Goal: Task Accomplishment & Management: Use online tool/utility

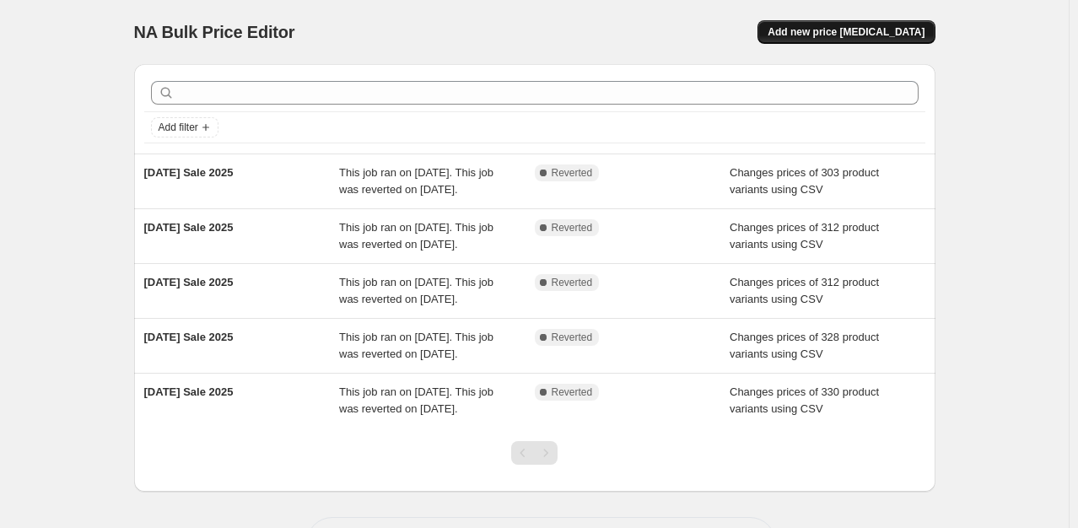
click at [841, 39] on button "Add new price [MEDICAL_DATA]" at bounding box center [845, 32] width 177 height 24
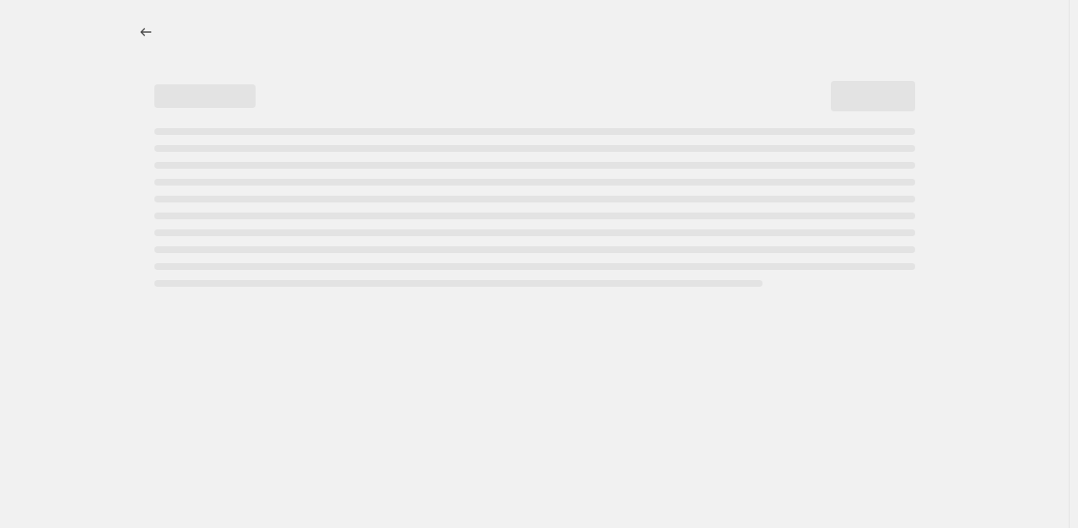
select select "percentage"
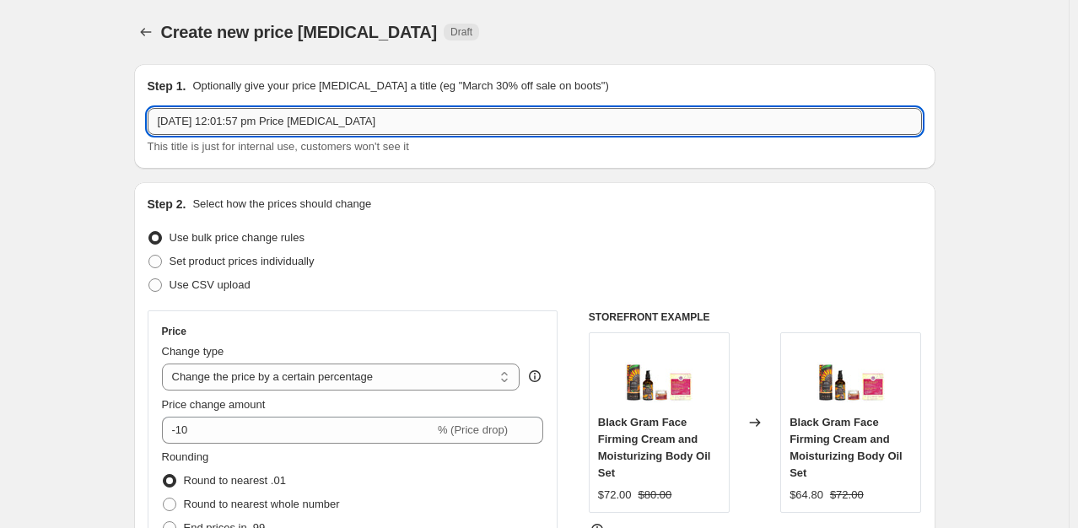
click at [402, 118] on input "[DATE] 12:01:57 pm Price [MEDICAL_DATA]" at bounding box center [535, 121] width 774 height 27
type input "iYURA Birthday Sale 2025"
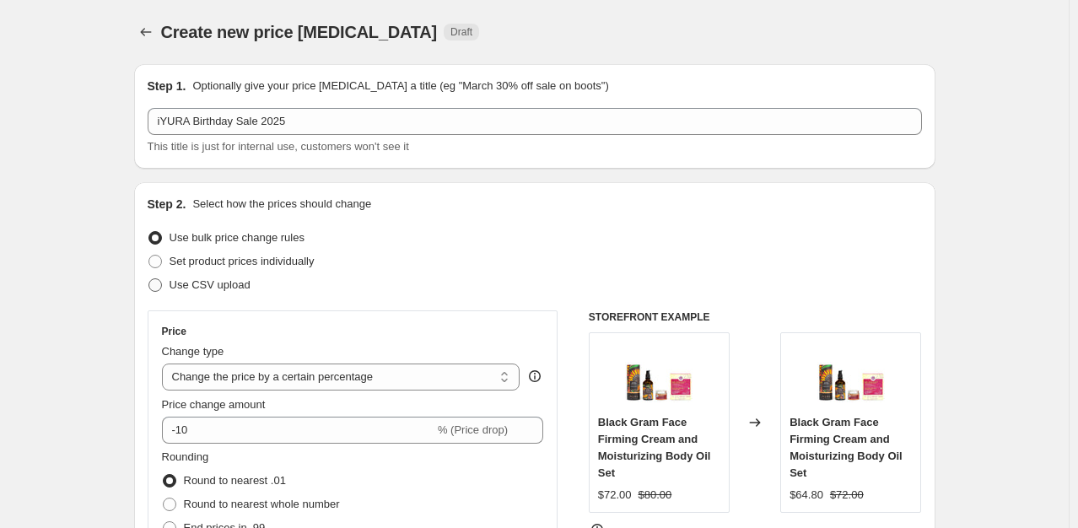
click at [236, 288] on span "Use CSV upload" at bounding box center [209, 284] width 81 height 13
click at [149, 279] on input "Use CSV upload" at bounding box center [148, 278] width 1 height 1
radio input "true"
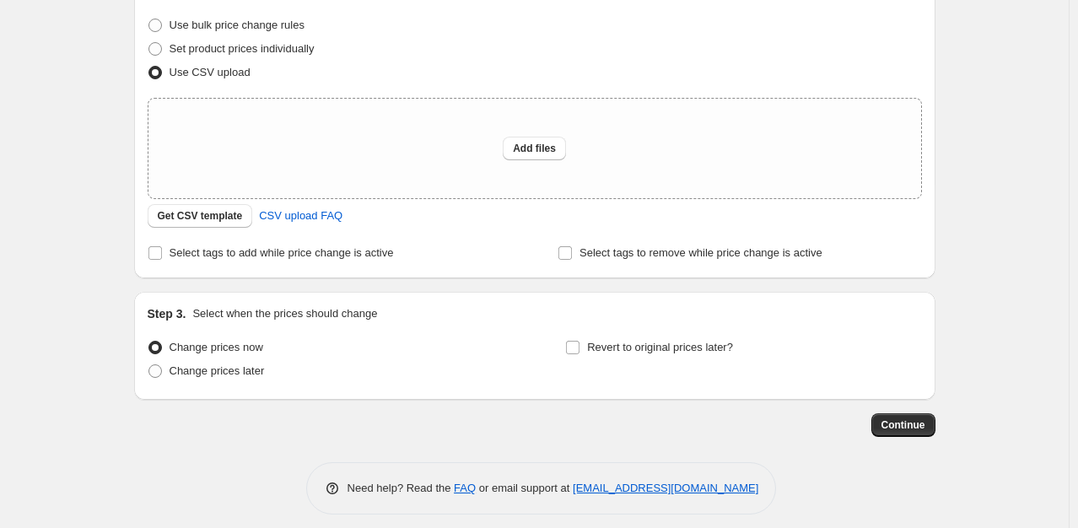
scroll to position [218, 0]
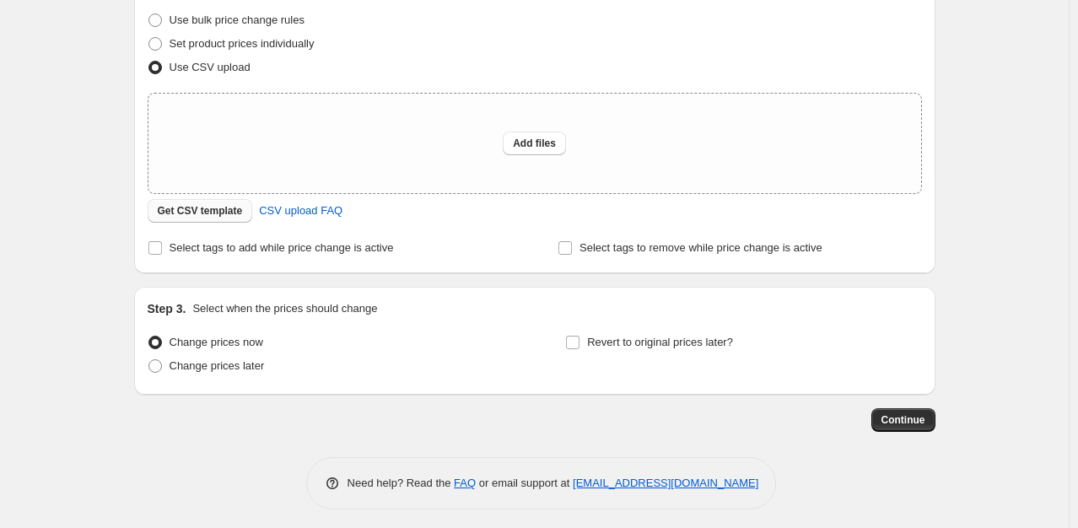
click at [227, 216] on span "Get CSV template" at bounding box center [200, 210] width 85 height 13
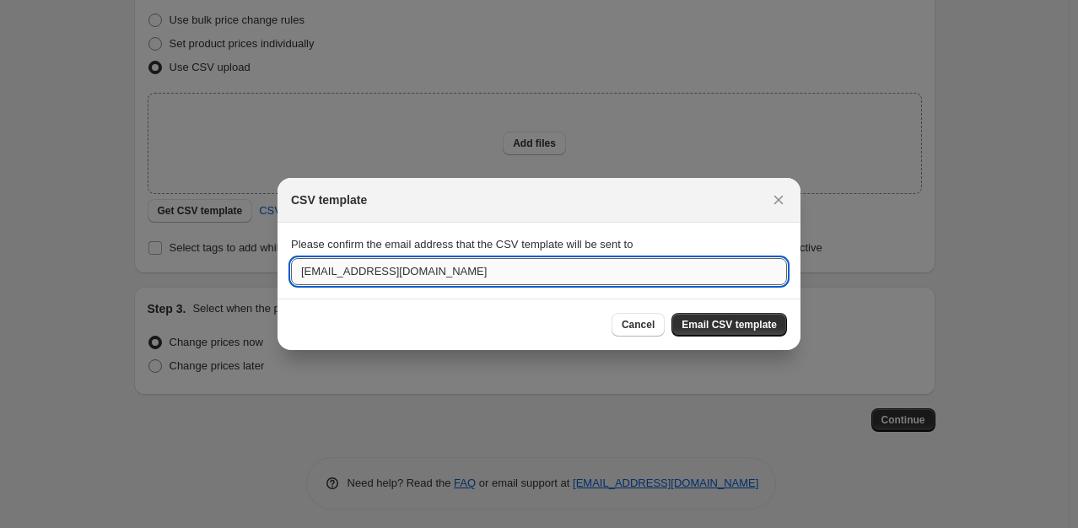
click at [398, 275] on input "[EMAIL_ADDRESS][DOMAIN_NAME]" at bounding box center [539, 271] width 496 height 27
click at [398, 275] on input "a" at bounding box center [539, 271] width 496 height 27
type input "[EMAIL_ADDRESS][DOMAIN_NAME]"
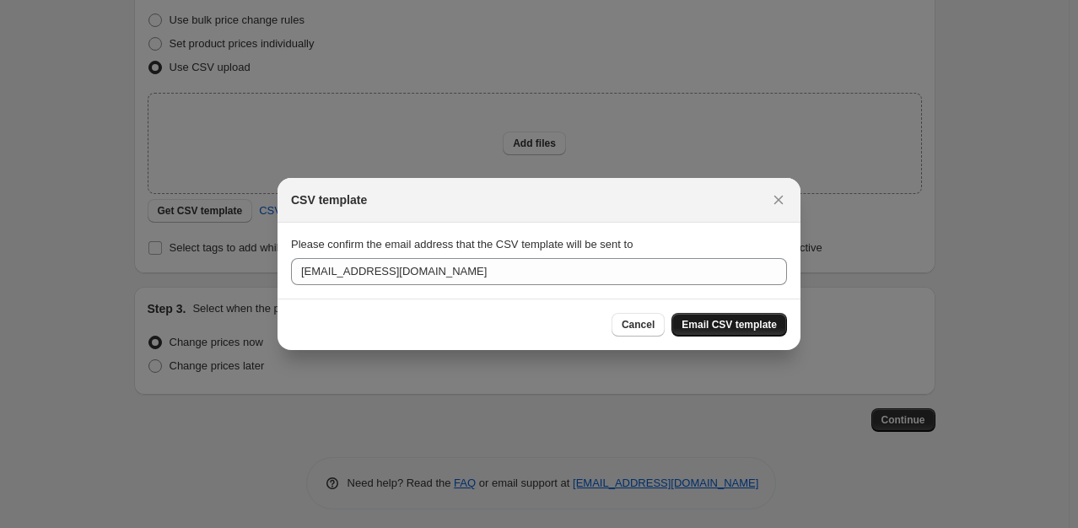
click at [694, 331] on span "Email CSV template" at bounding box center [728, 324] width 95 height 13
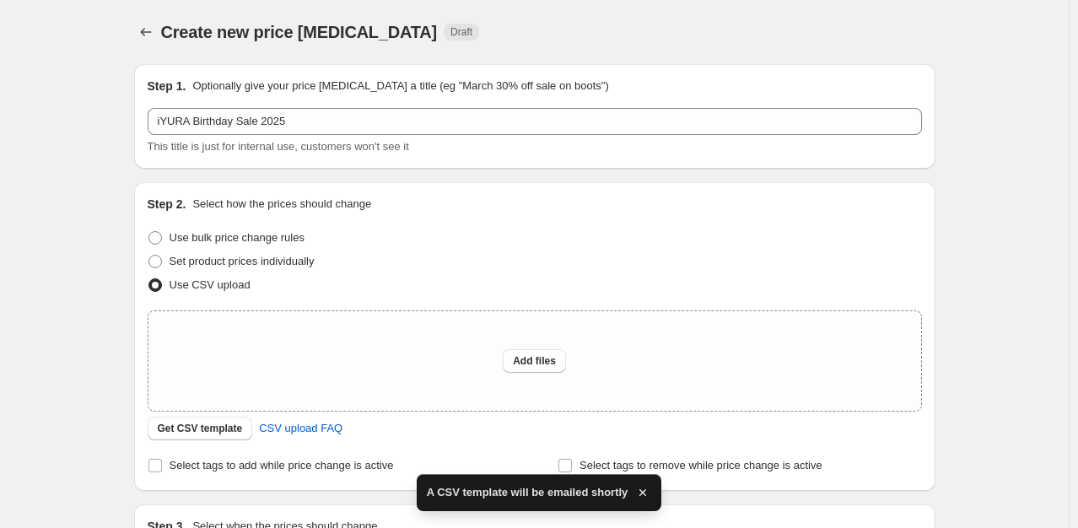
scroll to position [218, 0]
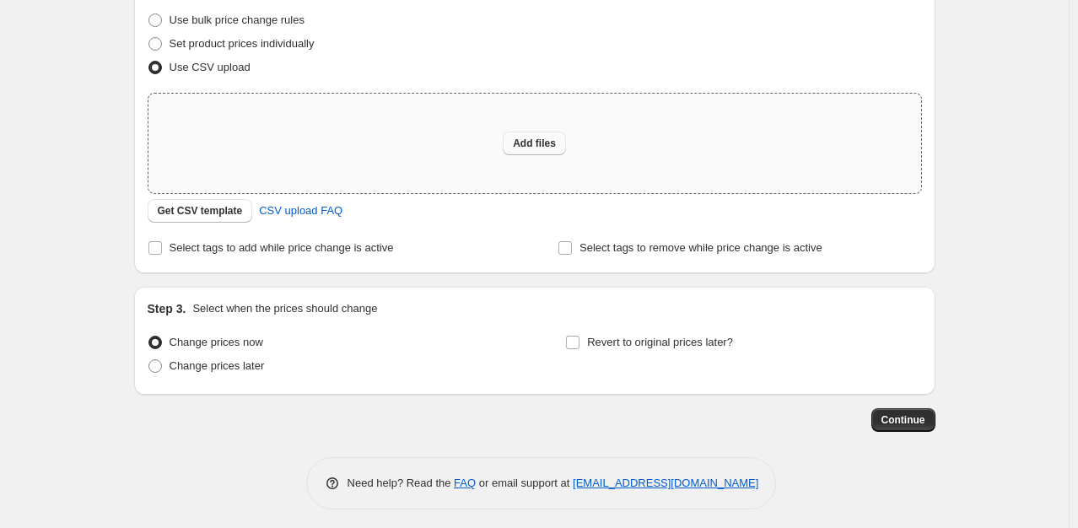
click at [546, 138] on span "Add files" at bounding box center [534, 143] width 43 height 13
type input "C:\fakepath\csv_template_user_52460.csv"
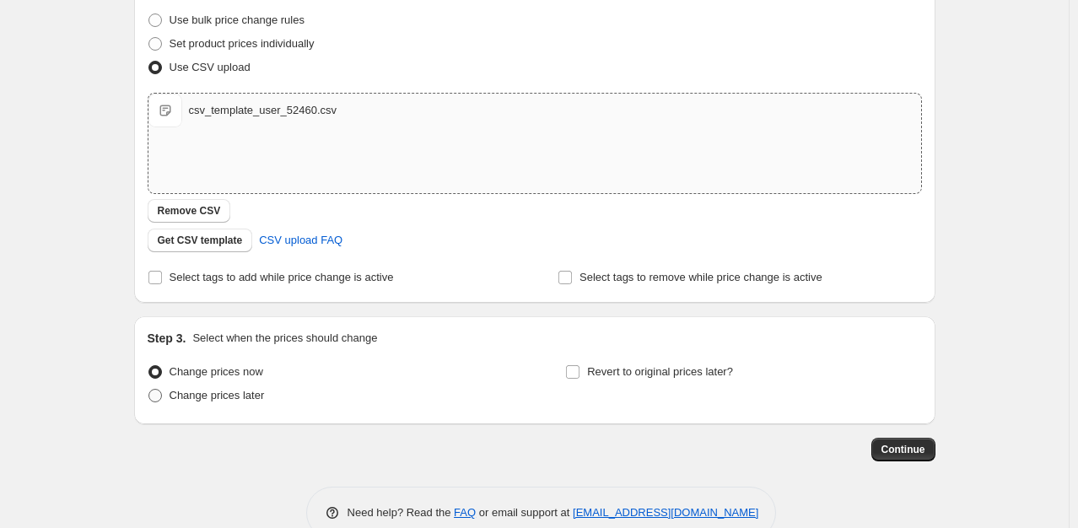
click at [239, 382] on label "Change prices now" at bounding box center [206, 372] width 116 height 24
click at [149, 366] on input "Change prices now" at bounding box center [148, 365] width 1 height 1
click at [244, 395] on span "Change prices later" at bounding box center [216, 395] width 95 height 13
click at [149, 390] on input "Change prices later" at bounding box center [148, 389] width 1 height 1
radio input "true"
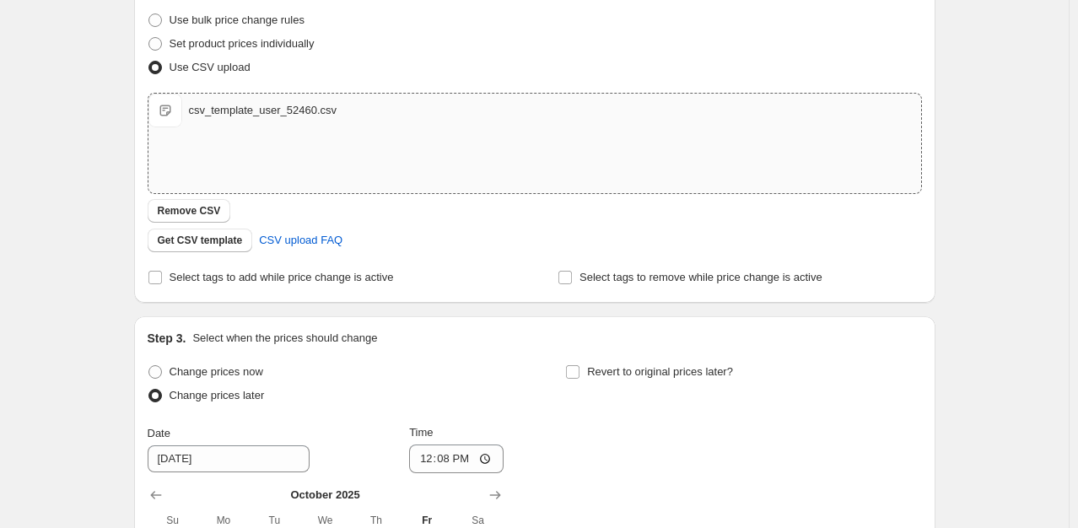
click at [609, 385] on div "Revert to original prices later?" at bounding box center [743, 385] width 356 height 51
click at [609, 378] on span "Revert to original prices later?" at bounding box center [660, 371] width 146 height 13
click at [579, 378] on input "Revert to original prices later?" at bounding box center [572, 371] width 13 height 13
checkbox input "true"
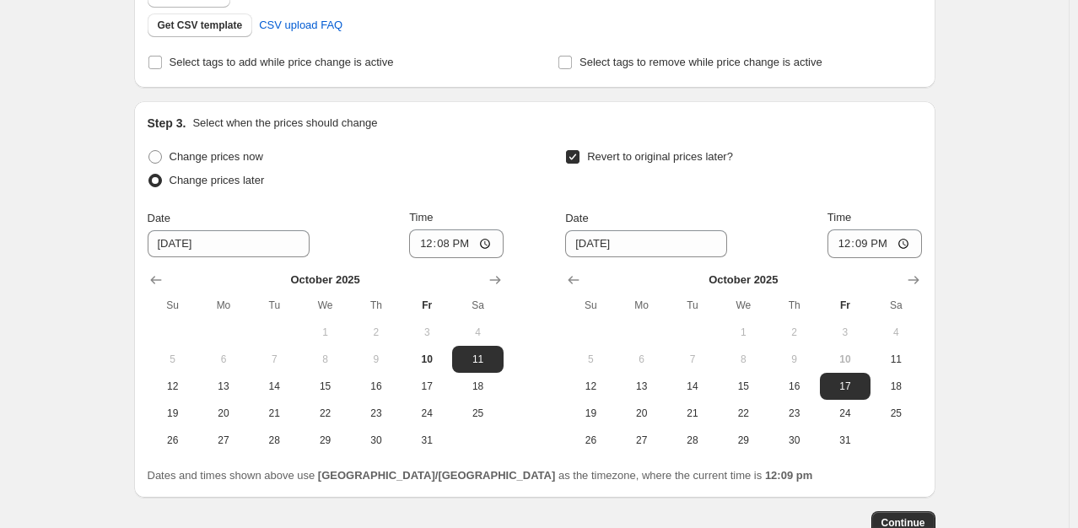
scroll to position [435, 0]
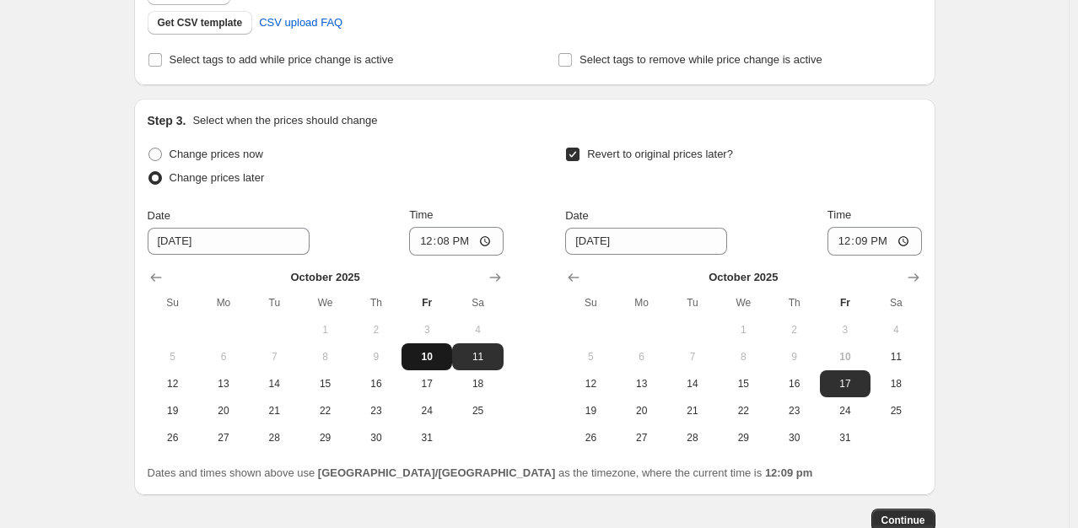
click at [430, 358] on span "10" at bounding box center [426, 356] width 37 height 13
type input "[DATE]"
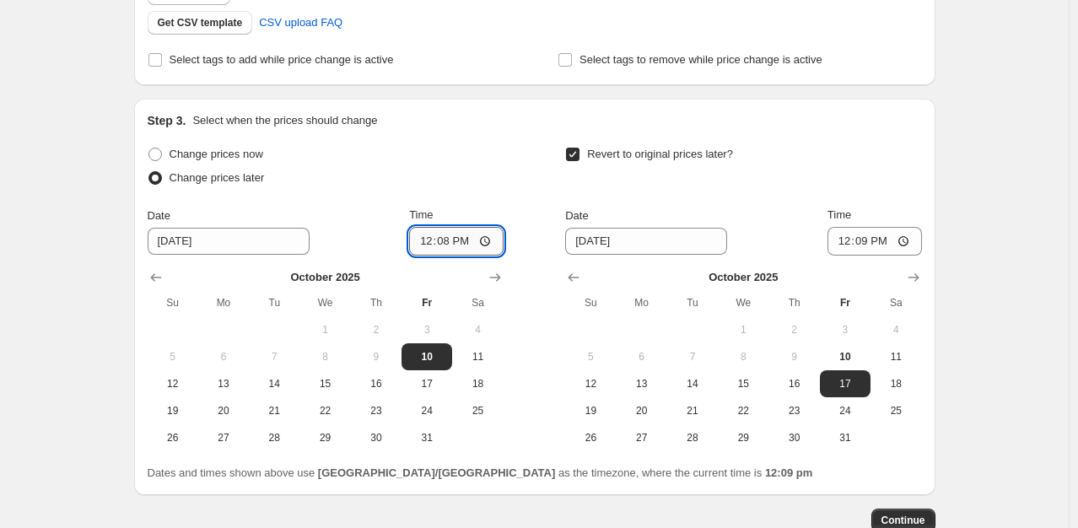
click at [471, 240] on input "12:08" at bounding box center [456, 241] width 94 height 29
type input "12:58"
click at [486, 187] on div "Change prices later" at bounding box center [326, 178] width 356 height 24
click at [651, 380] on span "13" at bounding box center [641, 383] width 37 height 13
type input "[DATE]"
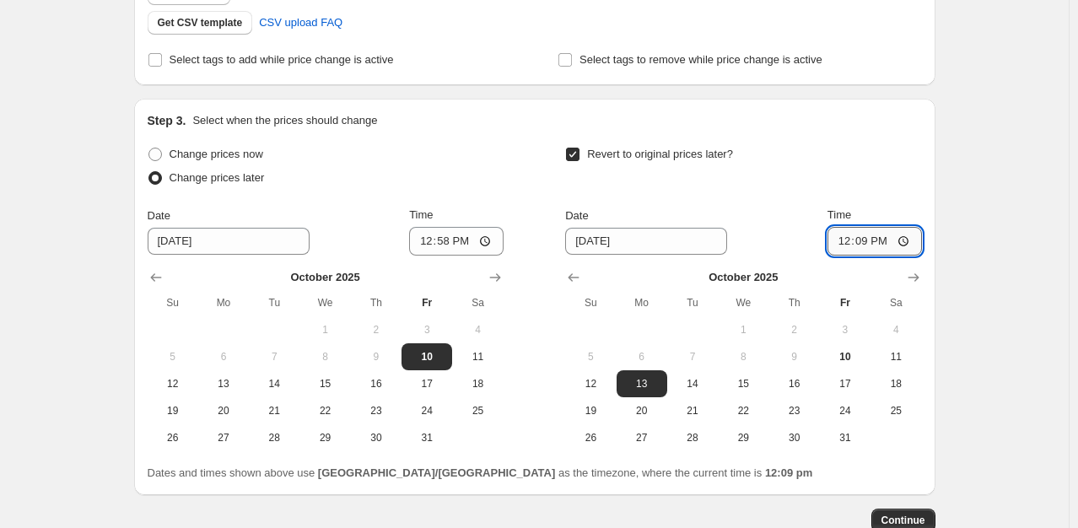
click at [899, 246] on input "12:09" at bounding box center [874, 241] width 94 height 29
type input "21:30"
click at [877, 143] on div "Revert to original prices later?" at bounding box center [743, 168] width 356 height 51
click at [909, 514] on span "Continue" at bounding box center [903, 520] width 44 height 13
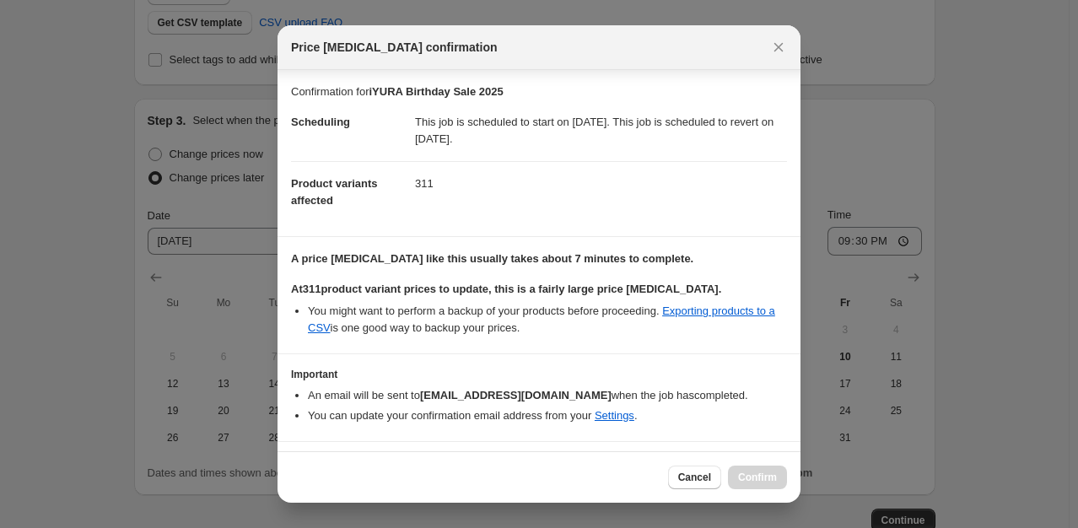
scroll to position [40, 0]
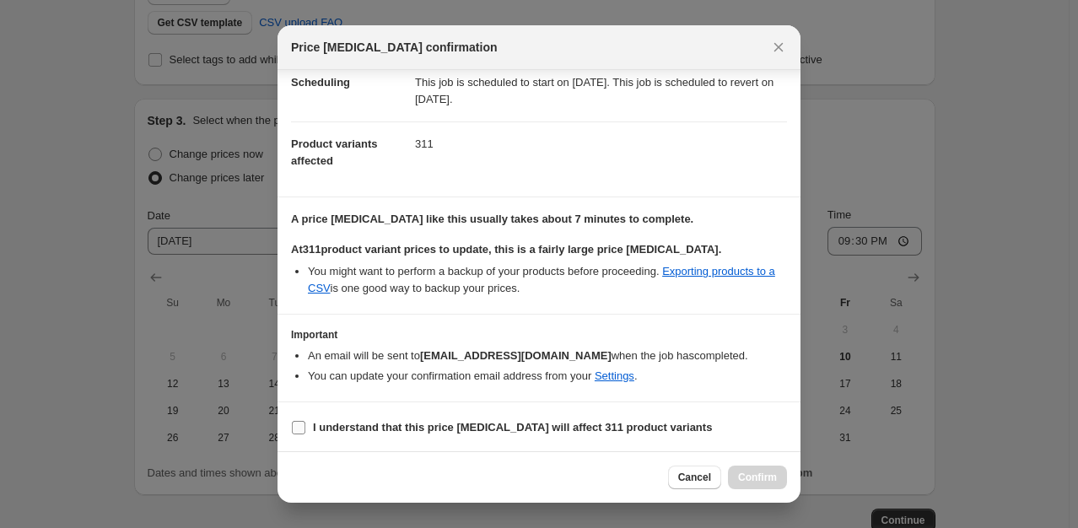
click at [513, 423] on b "I understand that this price [MEDICAL_DATA] will affect 311 product variants" at bounding box center [512, 427] width 399 height 13
click at [305, 423] on input "I understand that this price [MEDICAL_DATA] will affect 311 product variants" at bounding box center [298, 427] width 13 height 13
checkbox input "true"
click at [763, 476] on span "Confirm" at bounding box center [757, 477] width 39 height 13
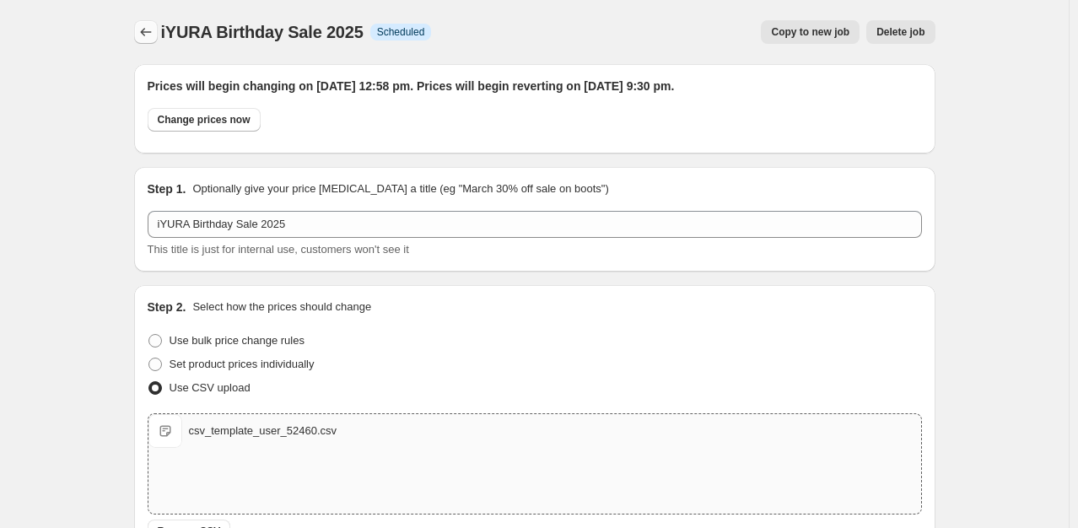
click at [148, 25] on icon "Price change jobs" at bounding box center [145, 32] width 17 height 17
